Goal: Information Seeking & Learning: Check status

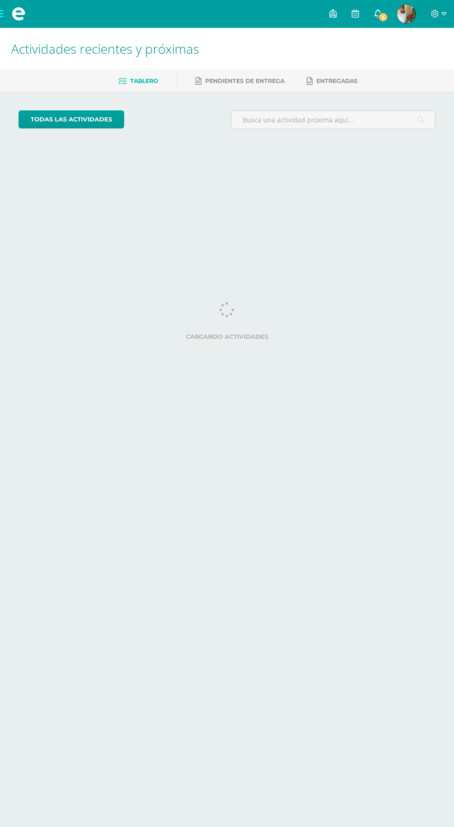
click at [382, 16] on icon at bounding box center [377, 13] width 7 height 8
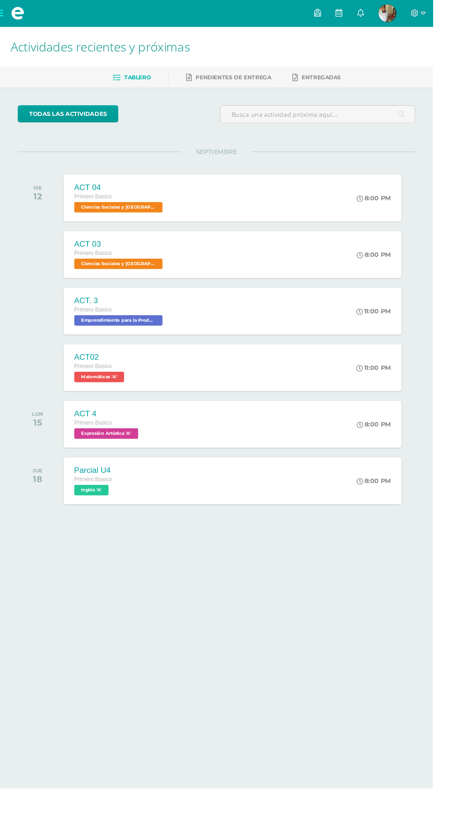
click at [435, 339] on div "ACT. 3 Primero Basico Emprendimiento para la Productividad 'A' 11:00 PM ACT. 3 …" at bounding box center [227, 326] width 417 height 52
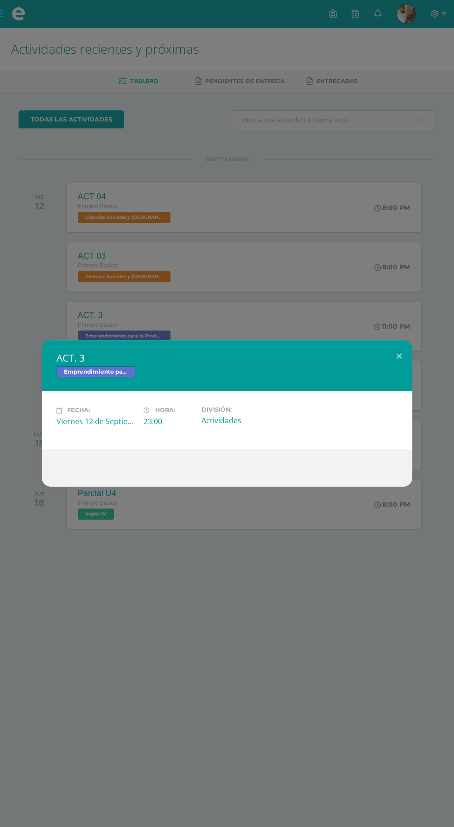
click at [436, 13] on div "ACT. 3 Emprendimiento para la Productividad Fecha: [DATE] Hora: 23:00 División:" at bounding box center [227, 413] width 454 height 827
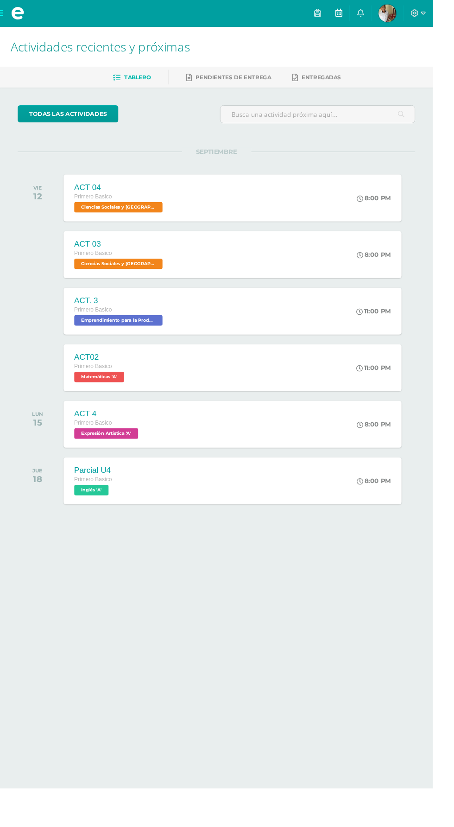
click at [366, 13] on link at bounding box center [355, 14] width 22 height 28
click at [382, 10] on icon at bounding box center [377, 13] width 7 height 8
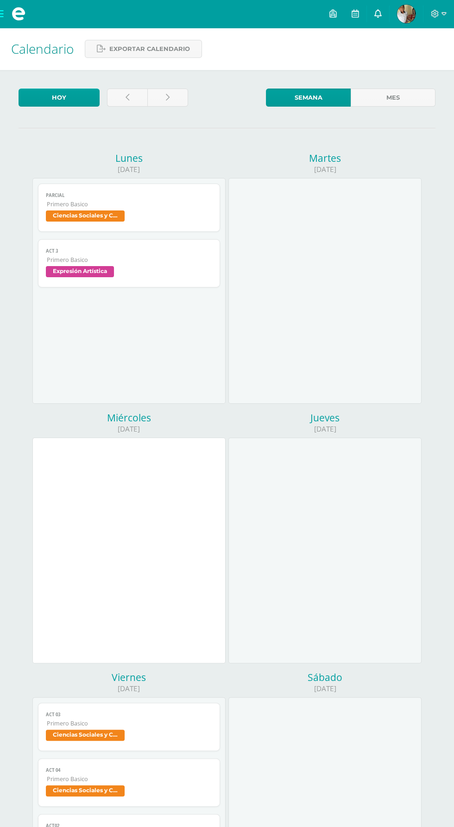
click at [379, 13] on icon at bounding box center [377, 13] width 7 height 8
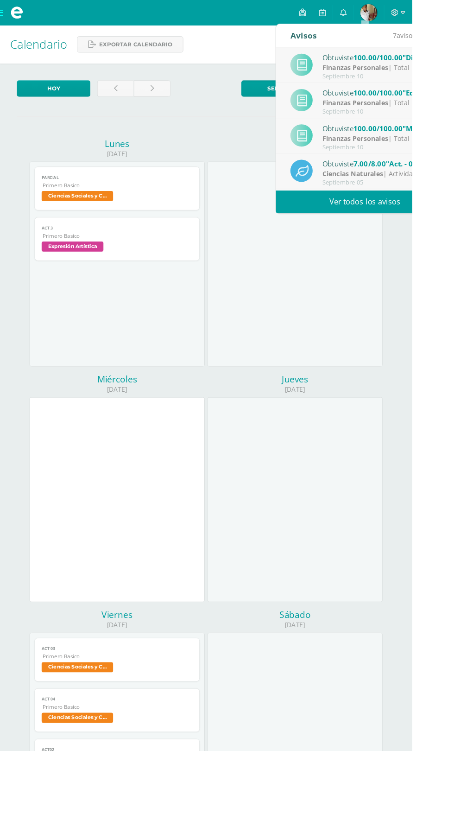
click at [442, 220] on link "Ver todos los avisos" at bounding box center [402, 221] width 196 height 25
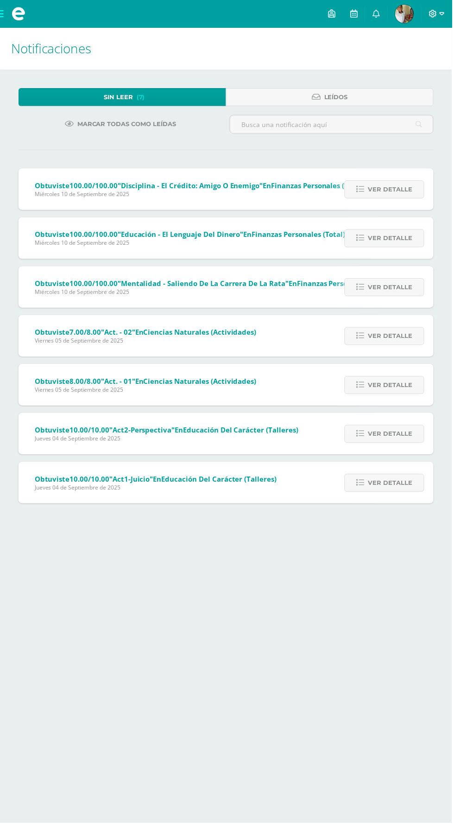
click at [437, 13] on icon at bounding box center [435, 14] width 8 height 8
click at [425, 63] on span "Cerrar sesión" at bounding box center [417, 62] width 42 height 9
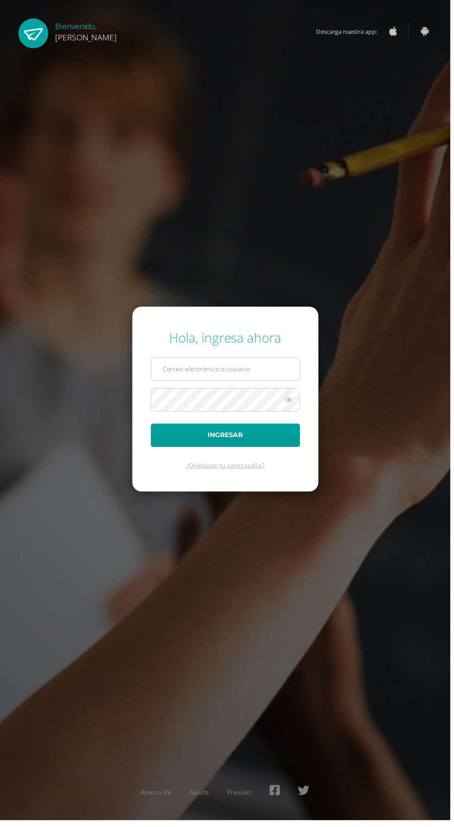
click at [243, 383] on input "text" at bounding box center [227, 371] width 150 height 23
type input "20190092@ps.gt"
click at [152, 427] on button "Ingresar" at bounding box center [227, 439] width 151 height 24
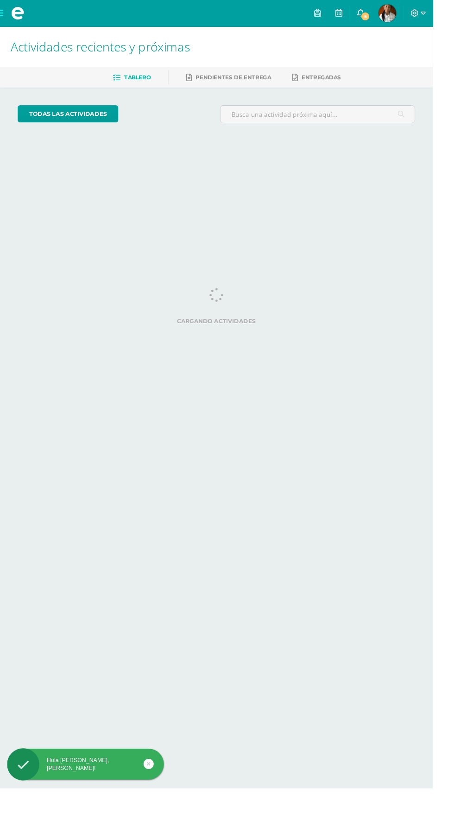
click at [388, 18] on span "5" at bounding box center [383, 17] width 10 height 10
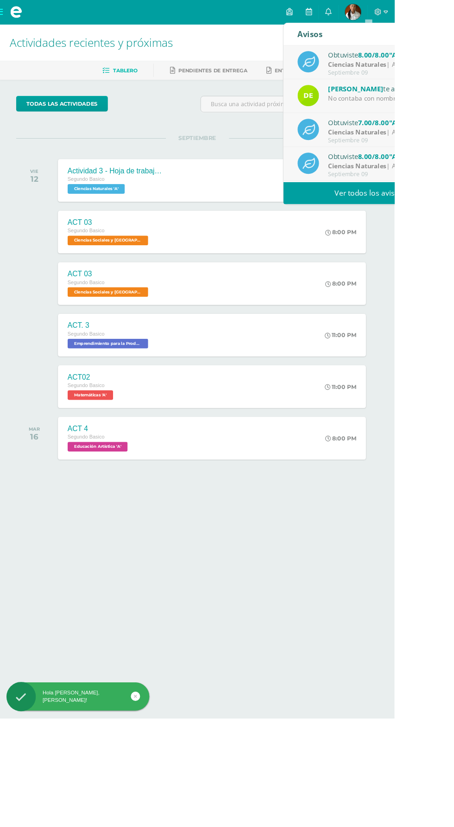
click at [454, 232] on link "Ver todos los avisos" at bounding box center [424, 221] width 196 height 25
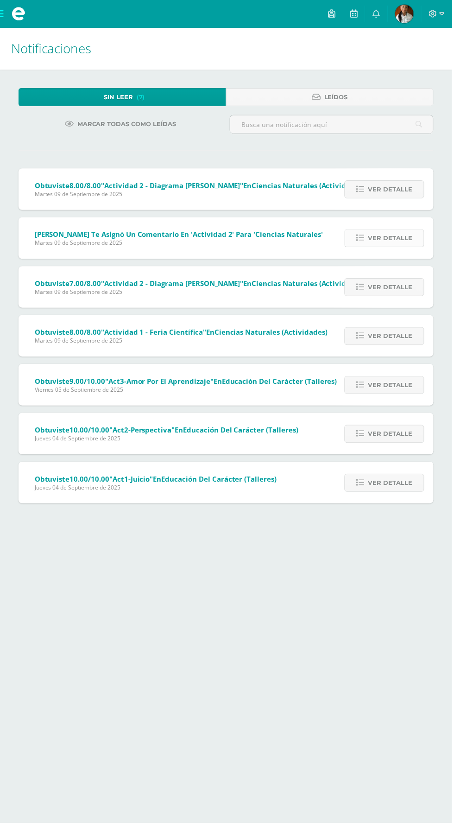
click at [398, 237] on span "Ver detalle" at bounding box center [392, 239] width 44 height 17
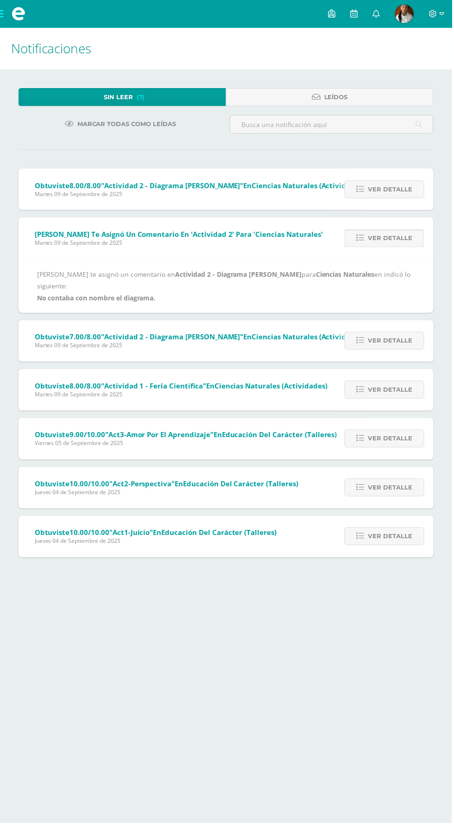
click at [394, 235] on span "Ver detalle" at bounding box center [392, 239] width 44 height 17
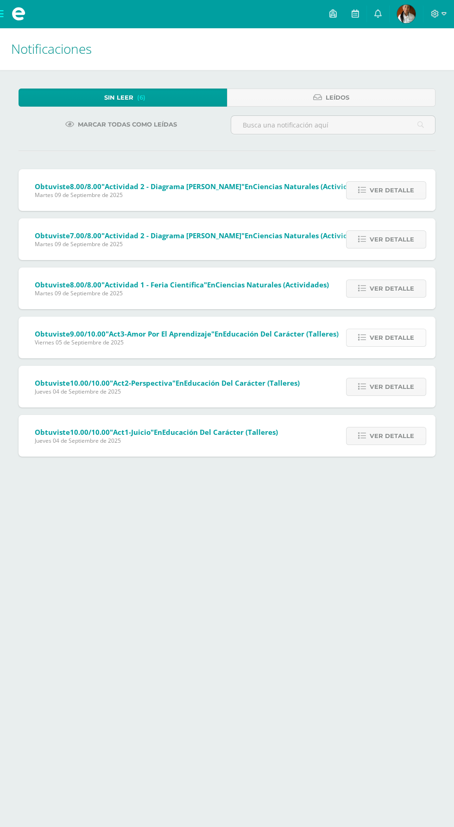
click at [413, 333] on span "Ver detalle" at bounding box center [392, 337] width 44 height 17
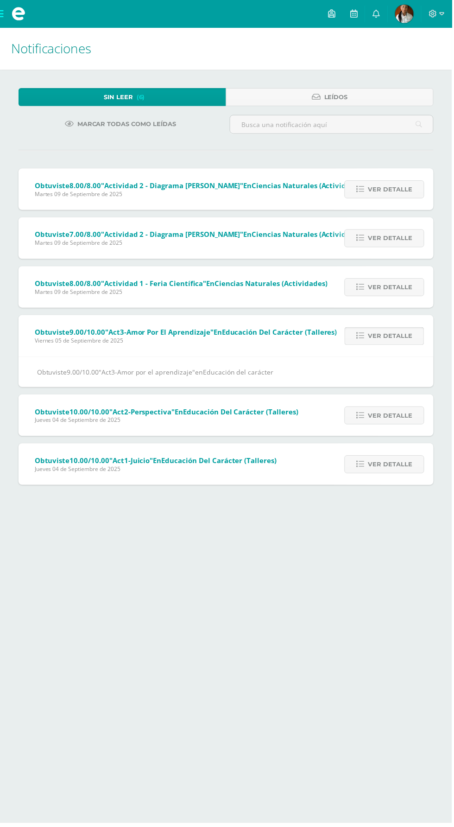
click at [411, 334] on span "Ver detalle" at bounding box center [392, 337] width 44 height 17
